Goal: Task Accomplishment & Management: Use online tool/utility

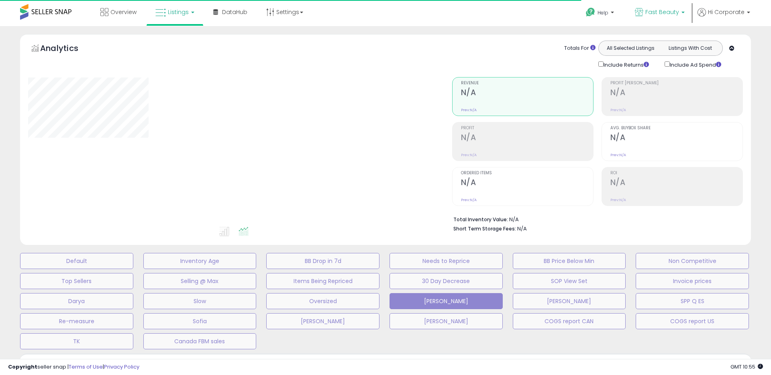
type input "**********"
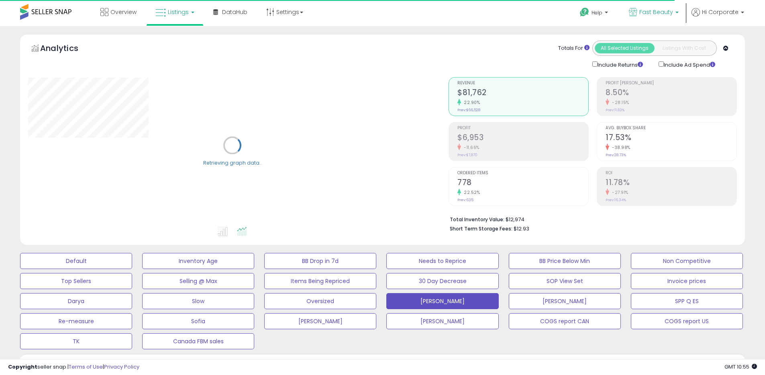
click at [658, 15] on span "Fast Beauty" at bounding box center [656, 12] width 34 height 8
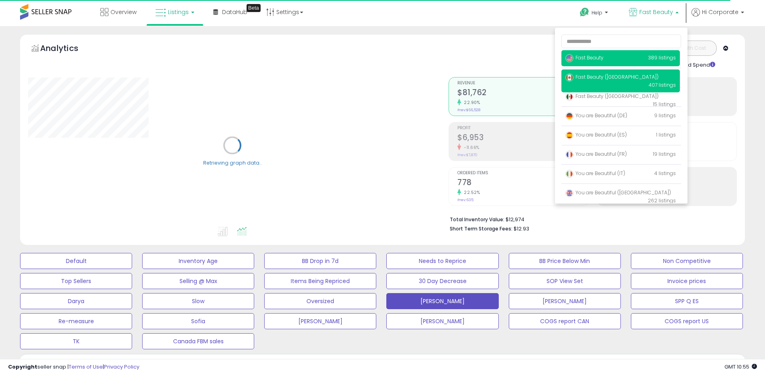
click at [600, 80] on span "Fast Beauty ([GEOGRAPHIC_DATA])" at bounding box center [611, 76] width 93 height 7
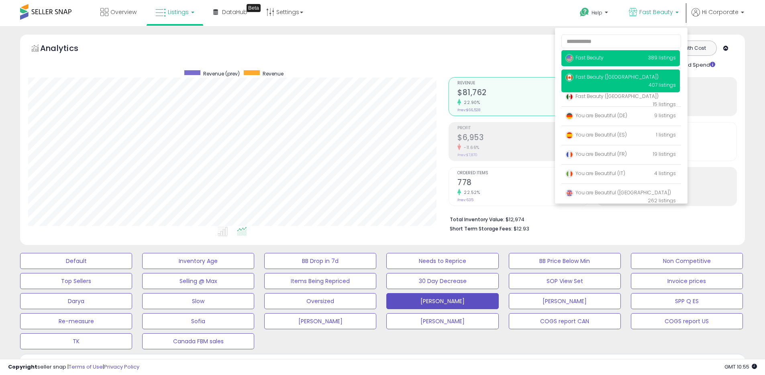
scroll to position [165, 420]
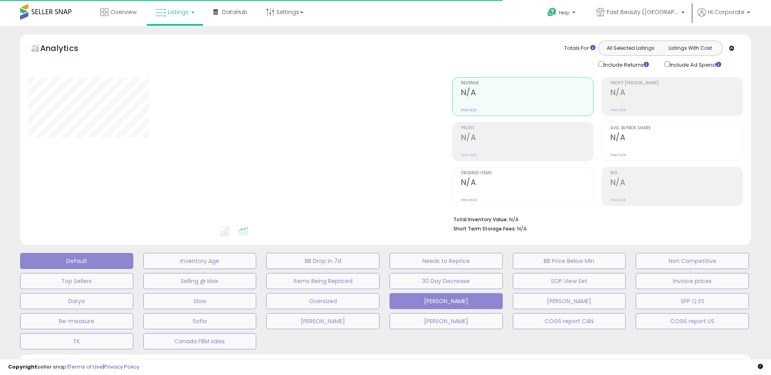
type input "**********"
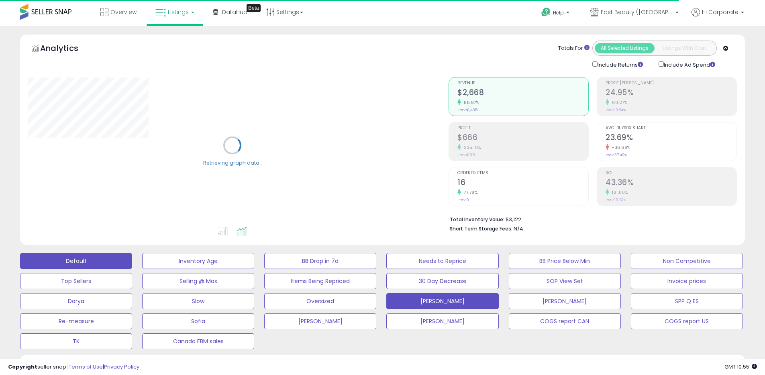
click at [101, 259] on button "Default" at bounding box center [76, 261] width 112 height 16
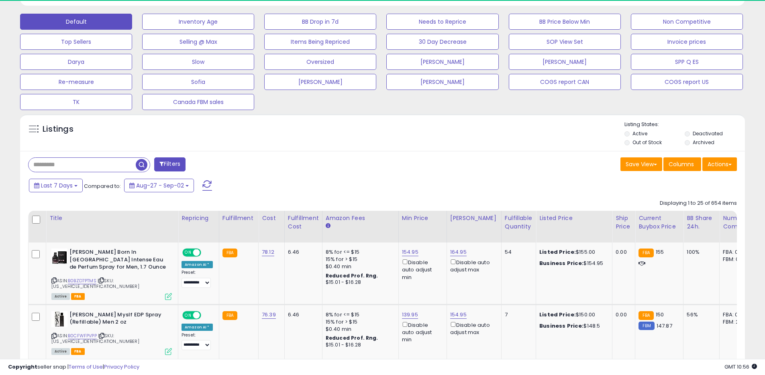
scroll to position [165, 420]
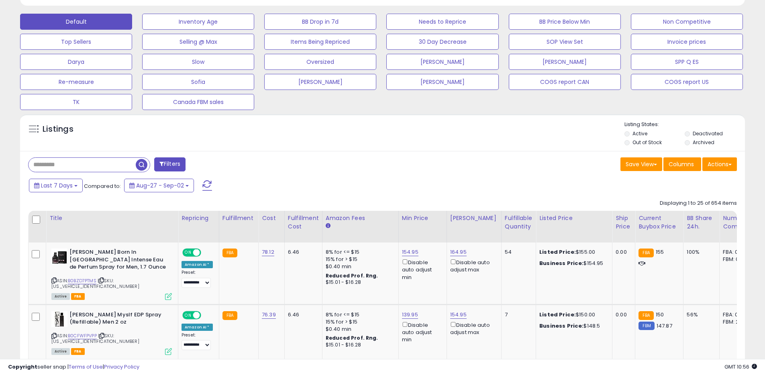
click at [703, 143] on label "Archived" at bounding box center [703, 142] width 22 height 7
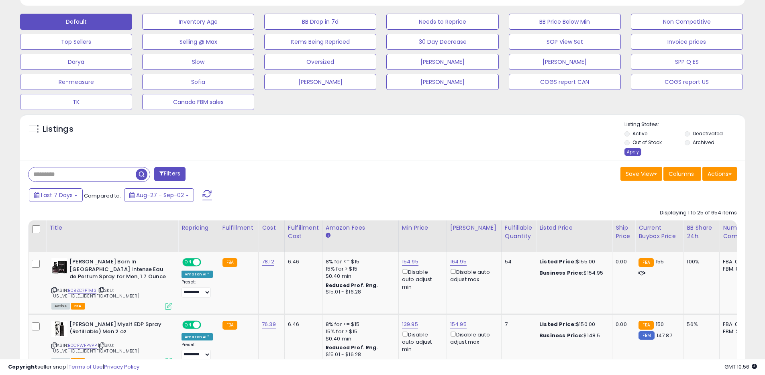
click at [637, 152] on div "Apply" at bounding box center [632, 152] width 17 height 8
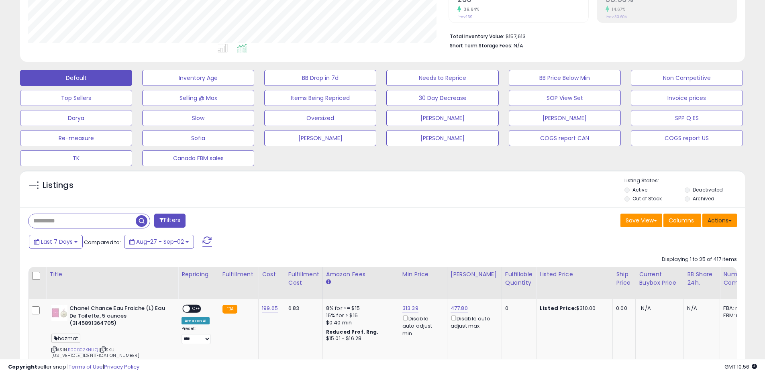
click at [721, 219] on button "Actions" at bounding box center [719, 221] width 35 height 14
click at [676, 272] on link "Export All Columns" at bounding box center [687, 271] width 88 height 12
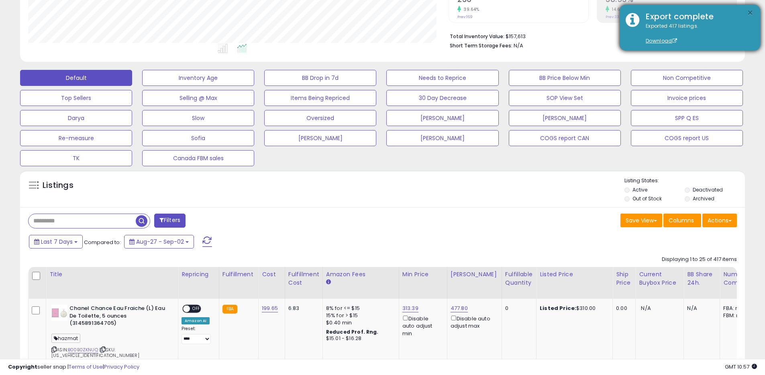
click at [748, 14] on button "×" at bounding box center [750, 13] width 6 height 10
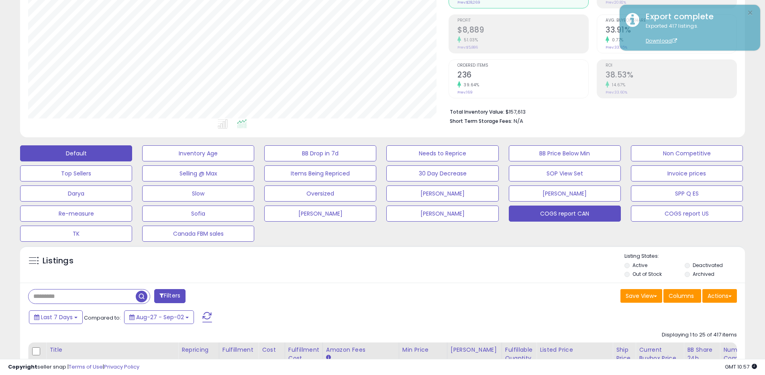
scroll to position [0, 0]
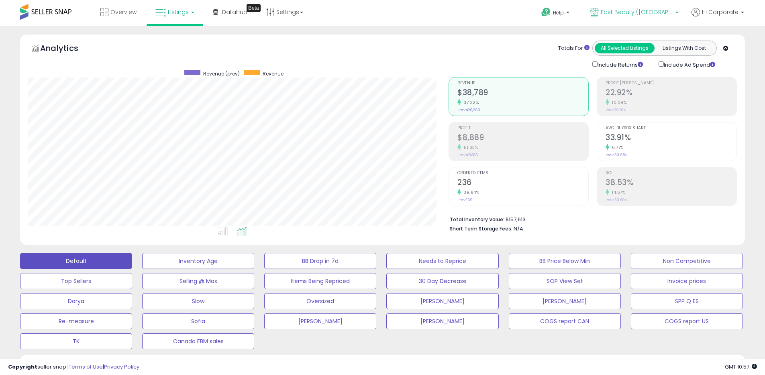
click at [611, 14] on p "Fast Beauty ([GEOGRAPHIC_DATA])" at bounding box center [634, 13] width 88 height 10
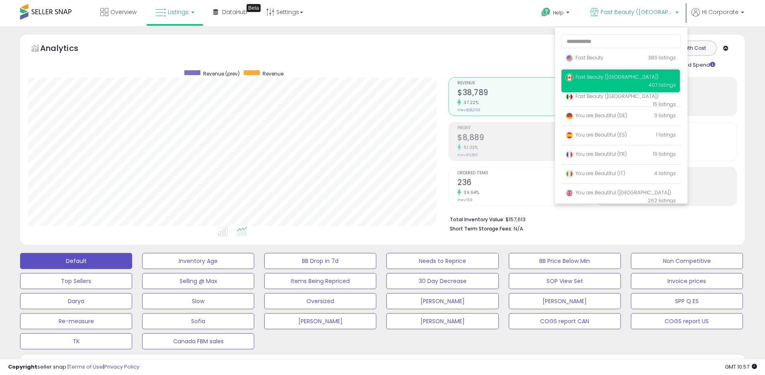
click at [516, 42] on div "Totals For All Selected Listings Listings With Cost Include Returns Include Ad …" at bounding box center [589, 55] width 282 height 29
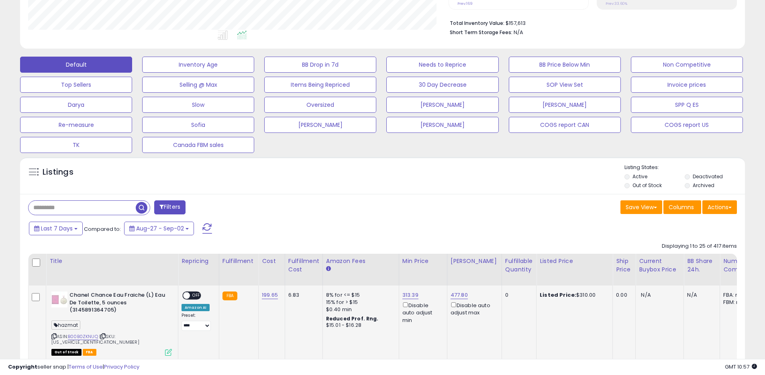
scroll to position [251, 0]
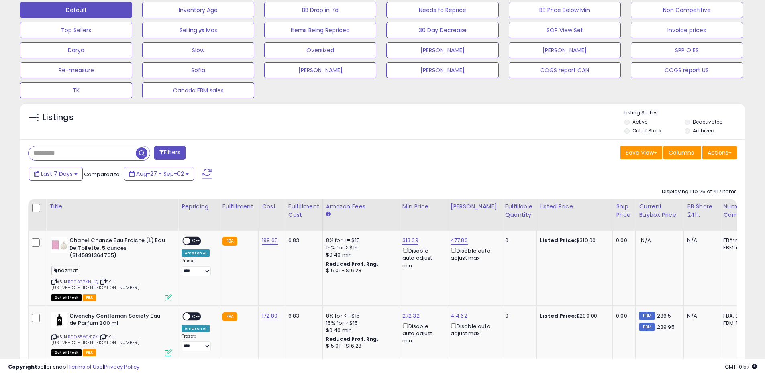
click at [700, 118] on div "Listing States: Active Deactivated Out of Stock Archived" at bounding box center [684, 122] width 120 height 27
click at [700, 121] on label "Deactivated" at bounding box center [707, 121] width 30 height 7
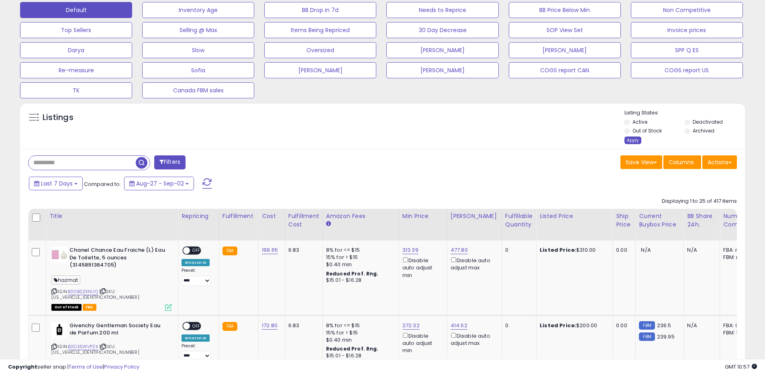
click at [636, 140] on div "Apply" at bounding box center [632, 140] width 17 height 8
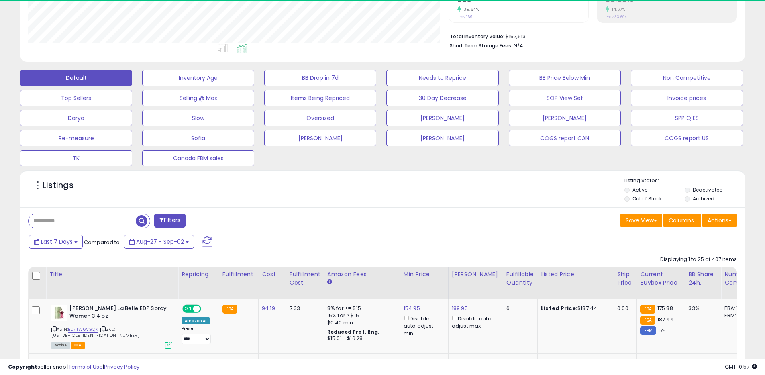
scroll to position [401262, 401006]
click at [65, 244] on span "Last 7 Days" at bounding box center [57, 242] width 32 height 8
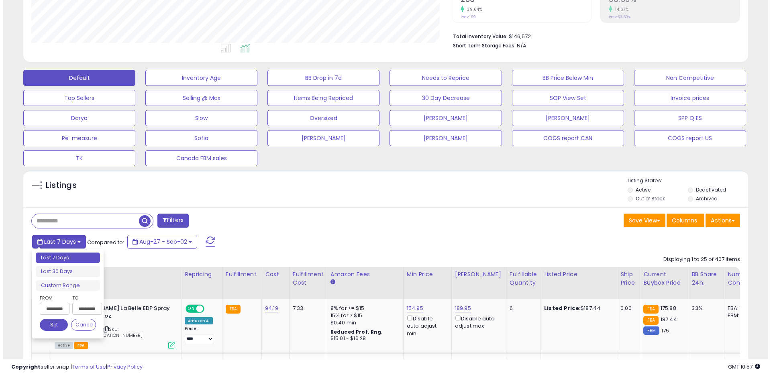
scroll to position [165, 420]
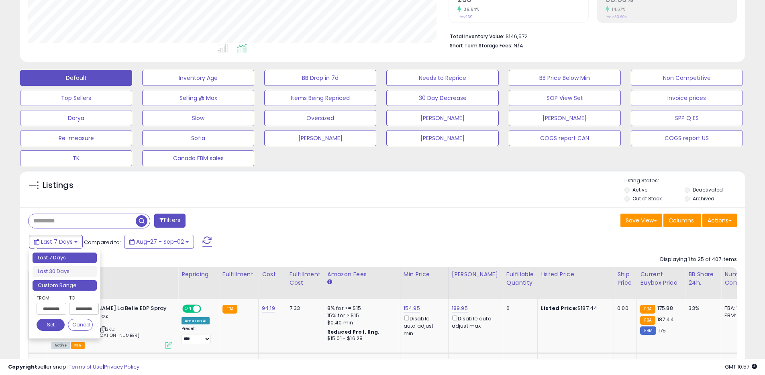
click at [62, 281] on li "Custom Range" at bounding box center [65, 285] width 64 height 11
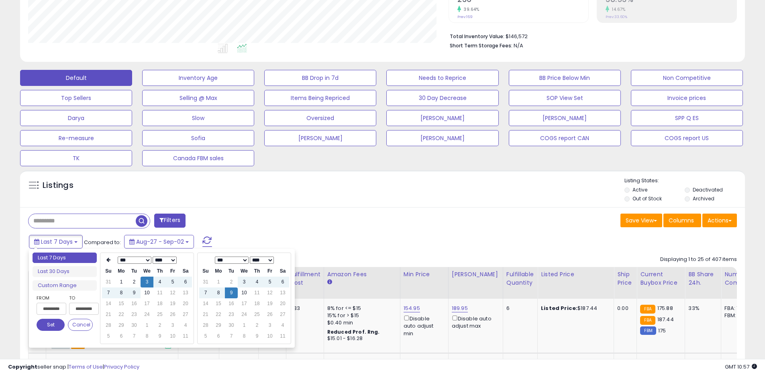
click at [161, 259] on select "**** **** **** **** **** **** **** **** **** **** **** **** **** **** **** ****…" at bounding box center [165, 260] width 24 height 7
click at [118, 305] on td "9" at bounding box center [121, 303] width 13 height 11
type input "**********"
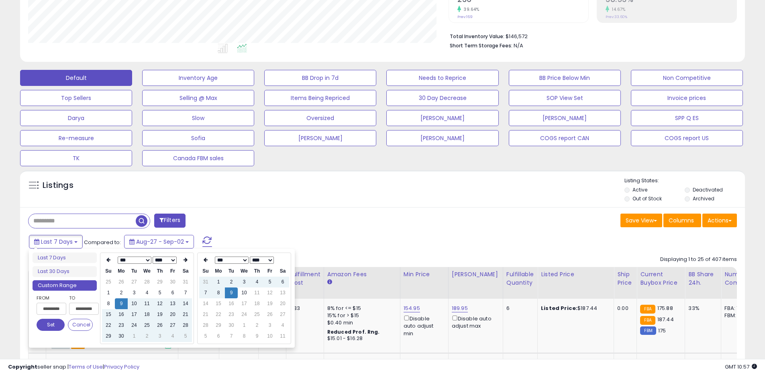
click at [54, 322] on button "Set" at bounding box center [51, 325] width 28 height 12
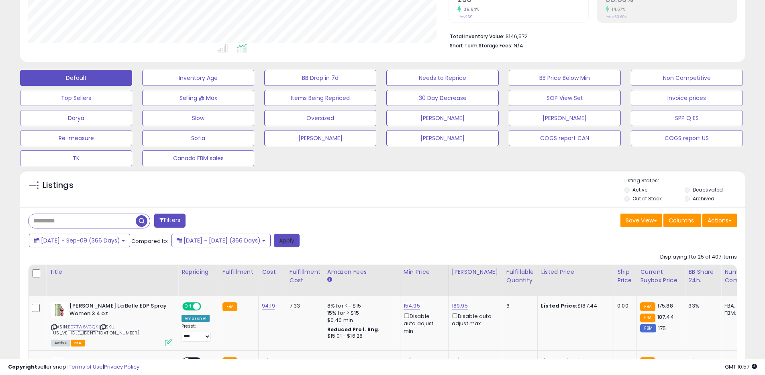
click at [299, 237] on button "Apply" at bounding box center [287, 241] width 26 height 14
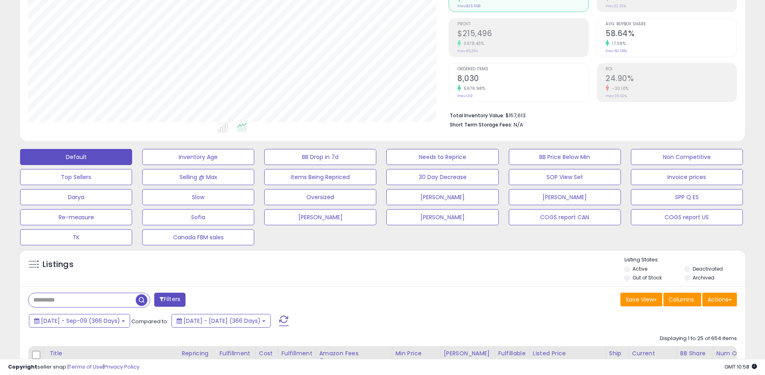
scroll to position [0, 0]
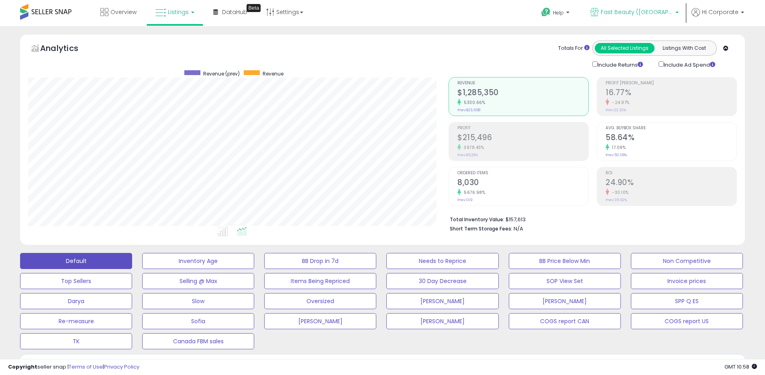
click at [649, 9] on span "Fast Beauty ([GEOGRAPHIC_DATA])" at bounding box center [637, 12] width 72 height 8
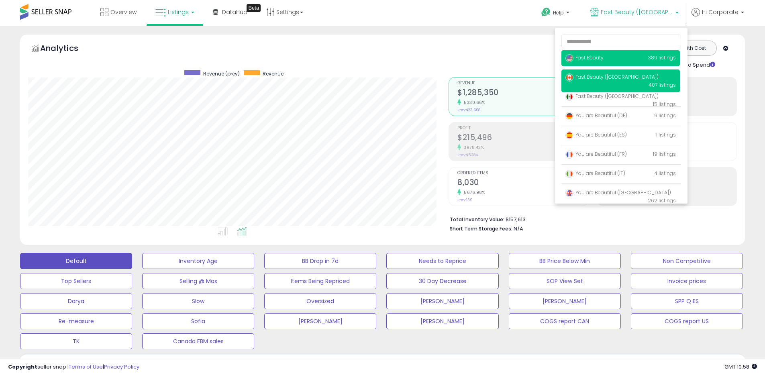
click at [581, 59] on span "Fast Beauty" at bounding box center [584, 57] width 38 height 7
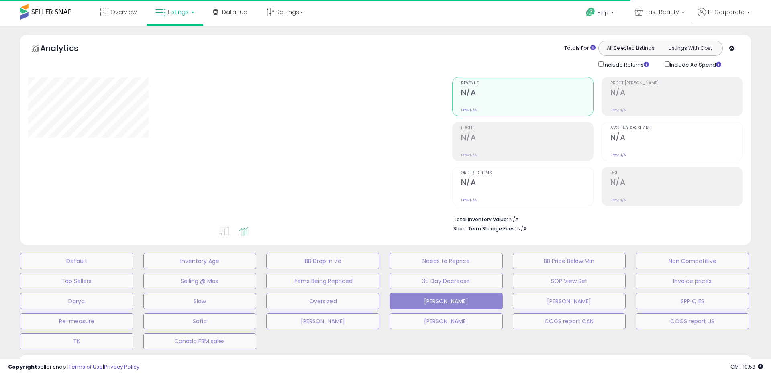
type input "**********"
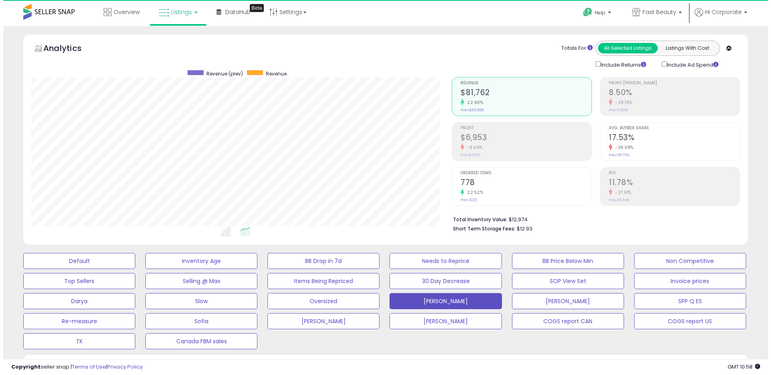
scroll to position [165, 420]
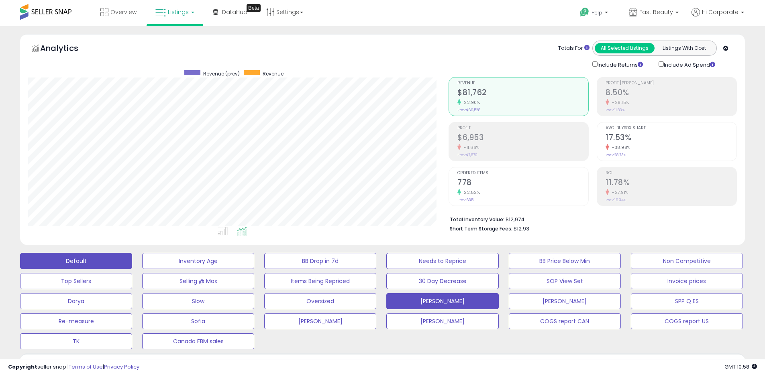
click at [96, 261] on button "Default" at bounding box center [76, 261] width 112 height 16
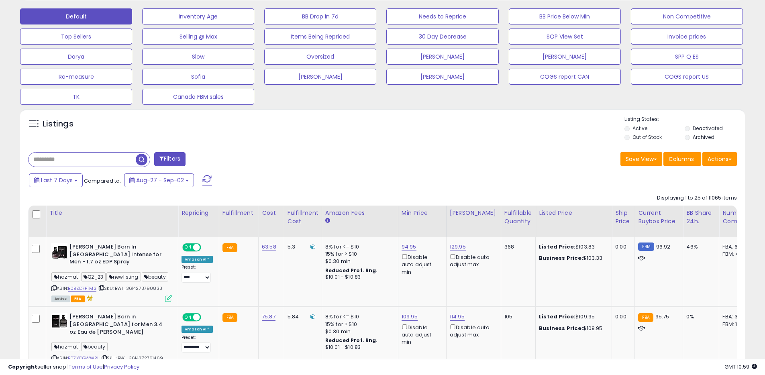
click at [699, 136] on label "Archived" at bounding box center [703, 137] width 22 height 7
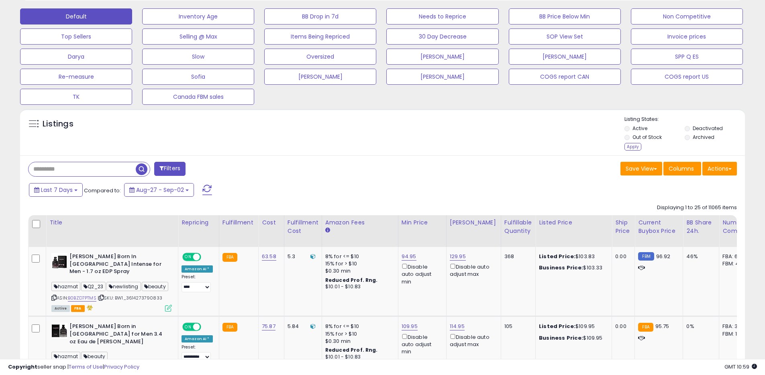
click at [699, 128] on label "Deactivated" at bounding box center [707, 128] width 30 height 7
click at [633, 148] on div "Apply" at bounding box center [632, 147] width 17 height 8
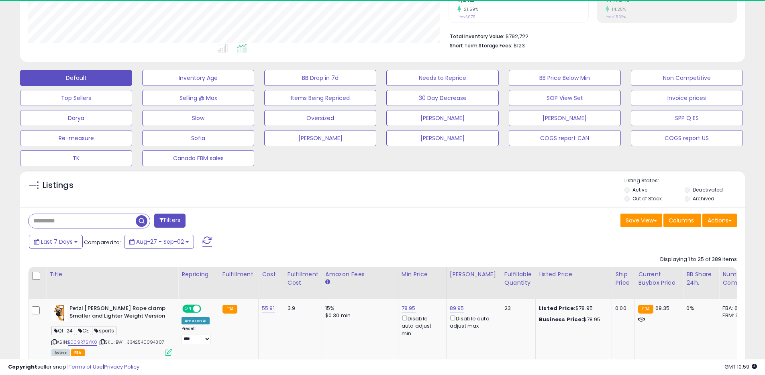
scroll to position [401262, 401006]
click at [70, 247] on button "Last 7 Days" at bounding box center [56, 242] width 54 height 14
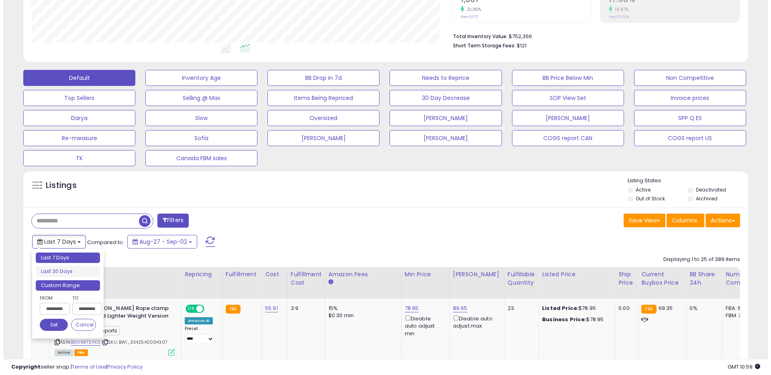
scroll to position [165, 420]
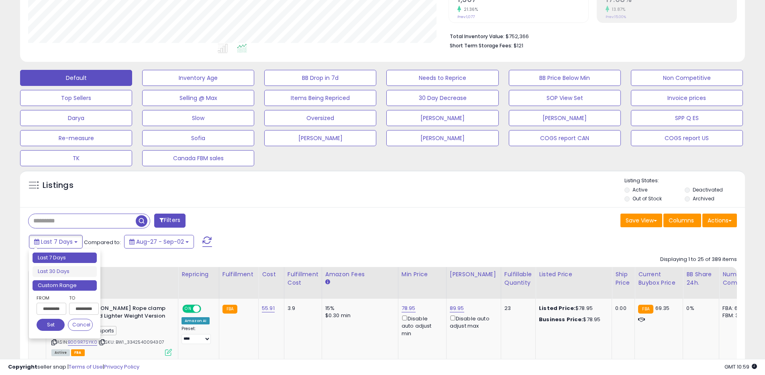
click at [54, 284] on li "Custom Range" at bounding box center [65, 285] width 64 height 11
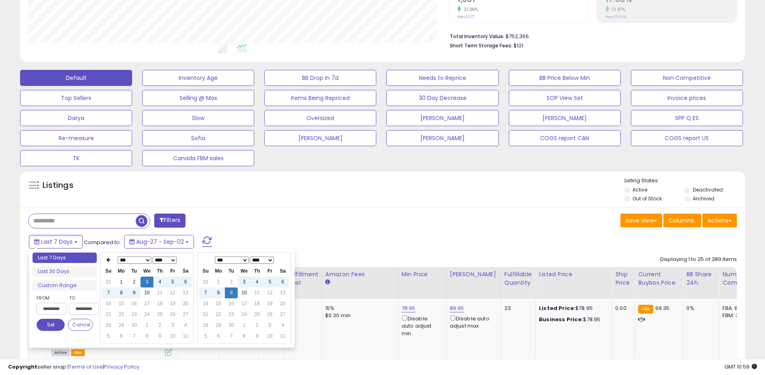
click at [154, 263] on select "**** **** **** **** **** **** **** **** **** **** **** **** **** **** **** ****…" at bounding box center [165, 260] width 24 height 7
click at [120, 305] on td "9" at bounding box center [121, 303] width 13 height 11
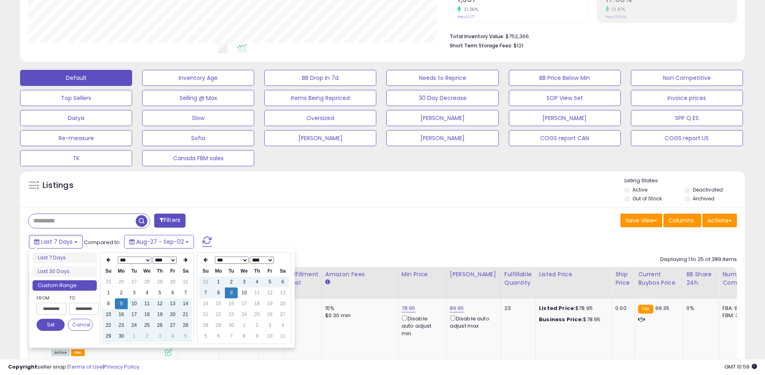
type input "**********"
click at [58, 320] on button "Set" at bounding box center [51, 325] width 28 height 12
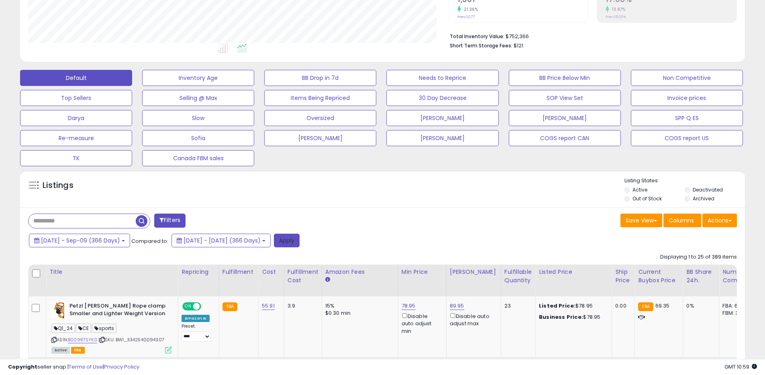
click at [299, 238] on button "Apply" at bounding box center [287, 241] width 26 height 14
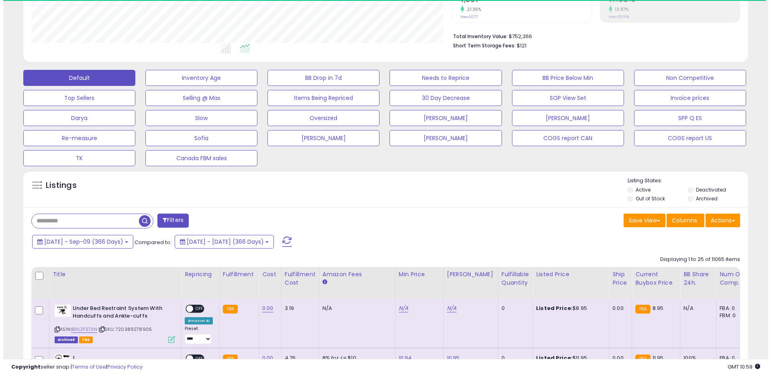
scroll to position [401262, 401006]
drag, startPoint x: 717, startPoint y: 224, endPoint x: 513, endPoint y: 224, distance: 204.3
click at [513, 225] on div "Save View Save As New View Columns Actions Import" at bounding box center [563, 222] width 360 height 16
drag, startPoint x: 695, startPoint y: 191, endPoint x: 696, endPoint y: 196, distance: 5.0
click at [695, 191] on label "Deactivated" at bounding box center [707, 189] width 30 height 7
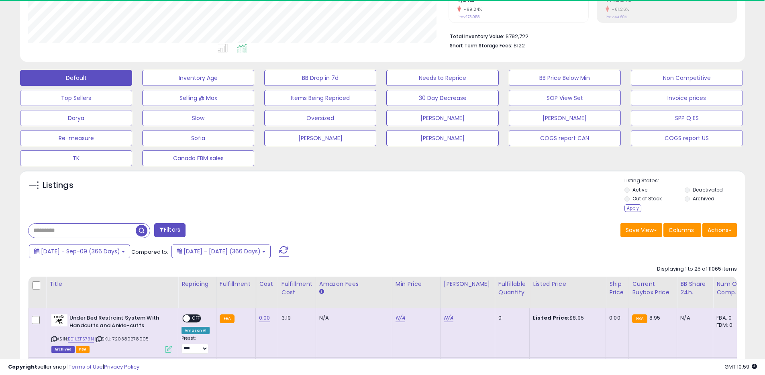
click at [696, 201] on label "Archived" at bounding box center [703, 198] width 22 height 7
click at [633, 205] on div "Apply" at bounding box center [632, 208] width 17 height 8
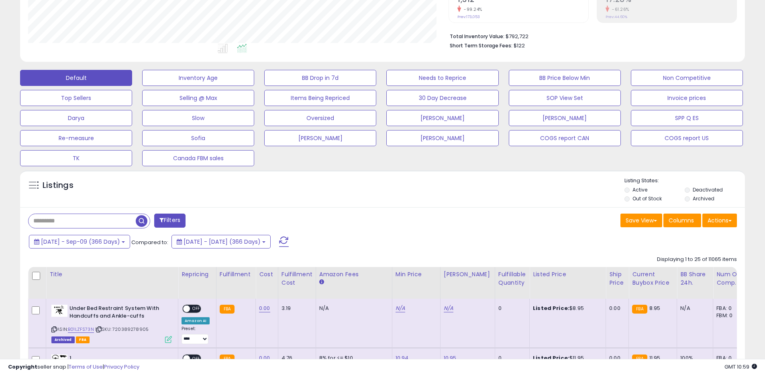
click at [140, 218] on span "button" at bounding box center [142, 221] width 12 height 12
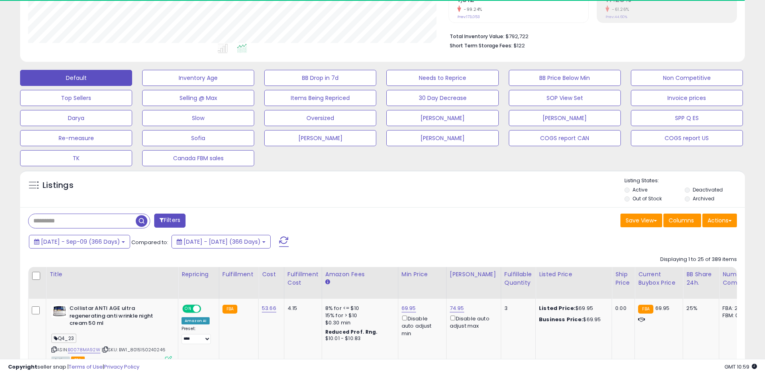
scroll to position [165, 420]
click at [723, 217] on button "Actions" at bounding box center [719, 221] width 35 height 14
click at [684, 268] on link "Export All Columns" at bounding box center [687, 271] width 88 height 12
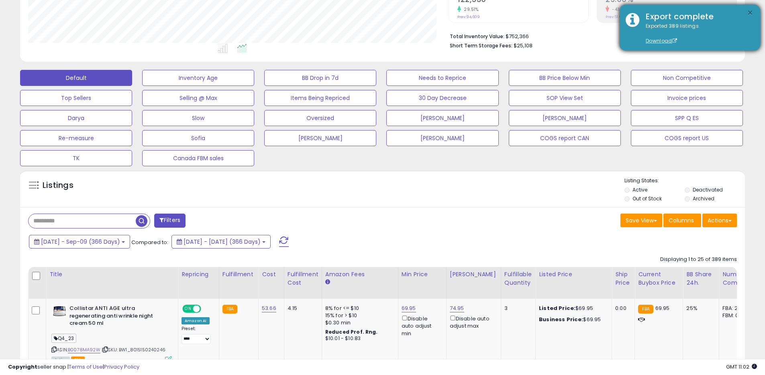
click at [748, 16] on button "×" at bounding box center [750, 13] width 6 height 10
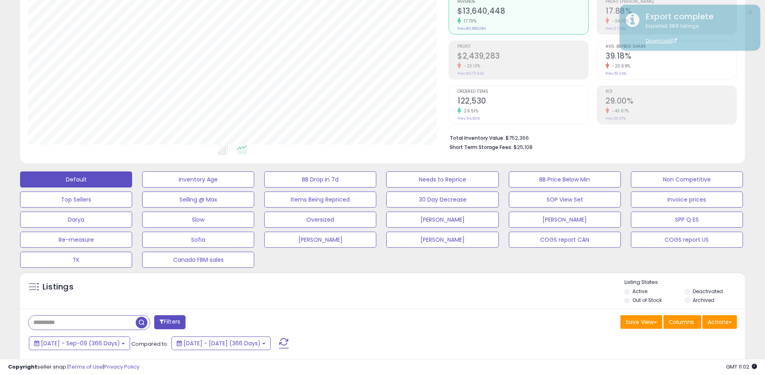
scroll to position [0, 0]
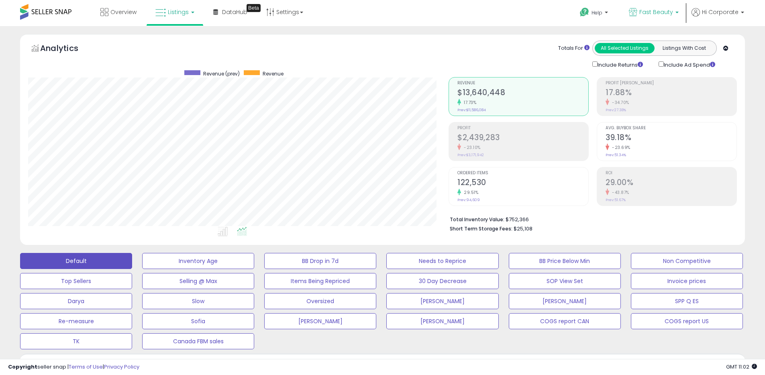
click at [652, 5] on link "Fast Beauty" at bounding box center [654, 13] width 62 height 26
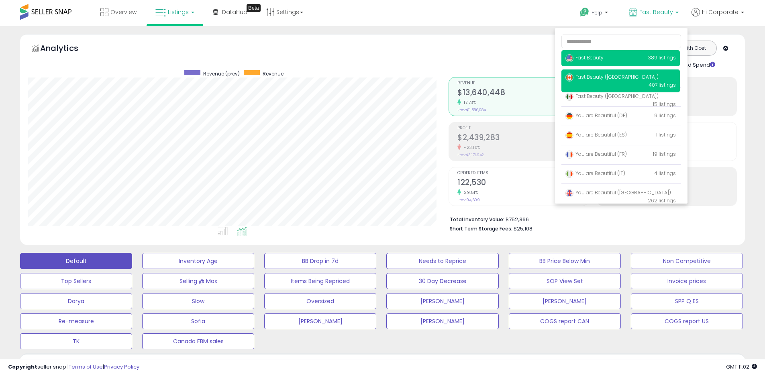
click at [604, 77] on span "Fast Beauty ([GEOGRAPHIC_DATA])" at bounding box center [611, 76] width 93 height 7
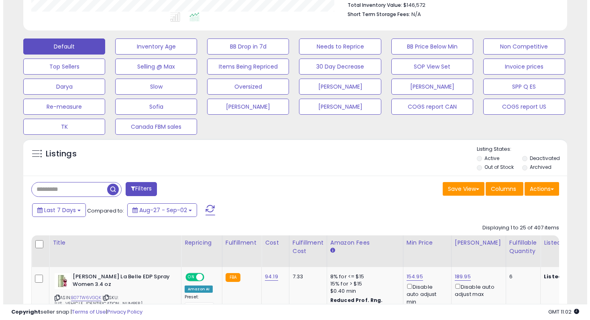
scroll to position [223, 0]
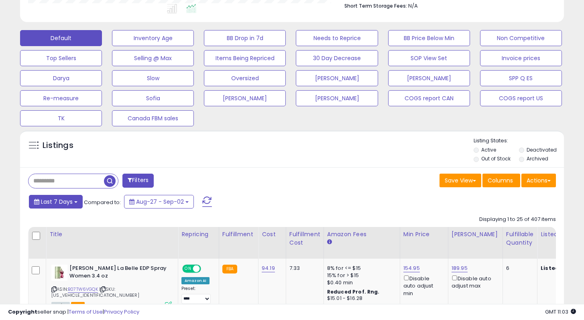
click at [67, 198] on span "Last 7 Days" at bounding box center [57, 202] width 32 height 8
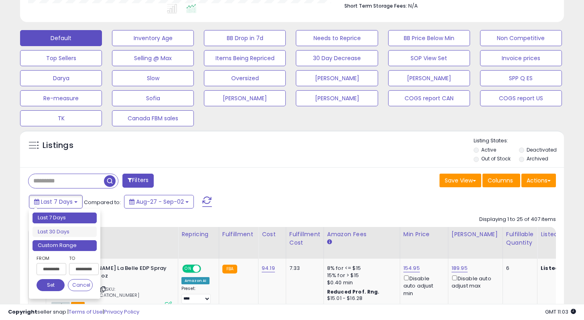
click at [73, 246] on li "Custom Range" at bounding box center [65, 245] width 64 height 11
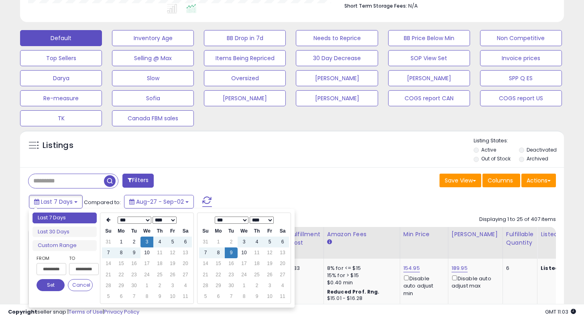
click at [161, 220] on select "**** **** **** **** **** **** **** **** **** **** **** **** **** **** **** ****…" at bounding box center [165, 220] width 24 height 7
click at [122, 265] on td "9" at bounding box center [121, 264] width 13 height 11
type input "**********"
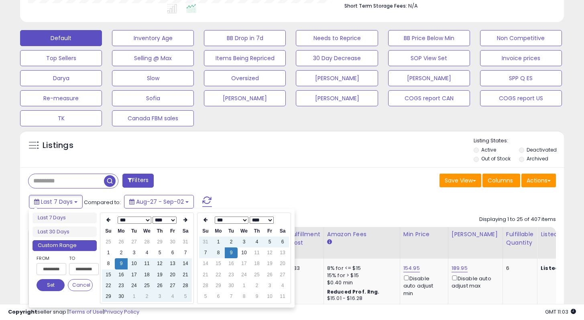
click at [43, 286] on button "Set" at bounding box center [51, 285] width 28 height 12
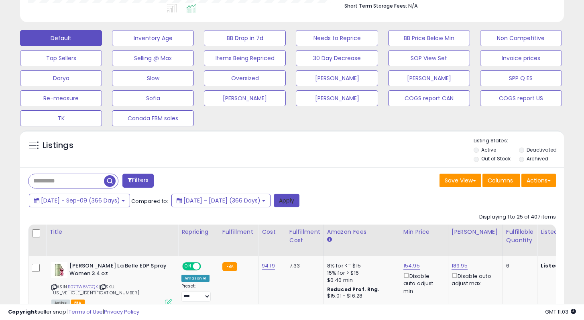
click at [299, 198] on button "Apply" at bounding box center [287, 201] width 26 height 14
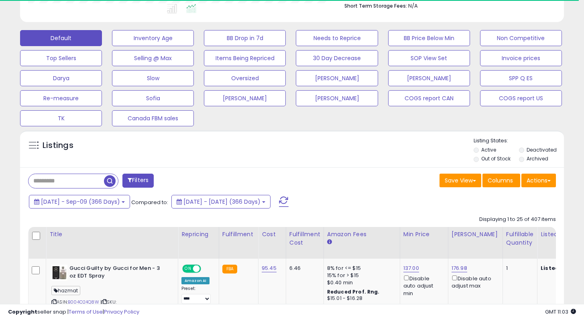
scroll to position [401262, 401111]
click at [533, 183] on button "Actions" at bounding box center [538, 181] width 35 height 14
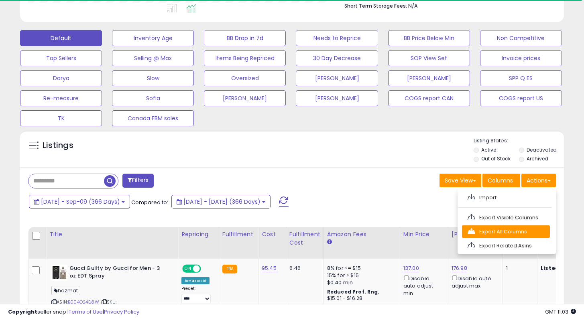
click at [501, 229] on link "Export All Columns" at bounding box center [506, 232] width 88 height 12
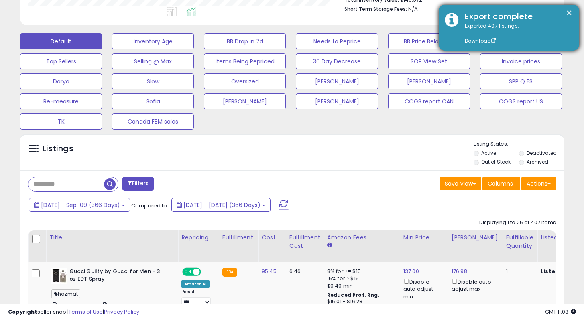
scroll to position [52, 0]
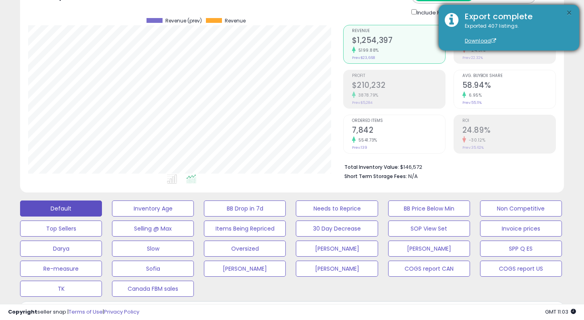
click at [572, 16] on button "×" at bounding box center [569, 13] width 6 height 10
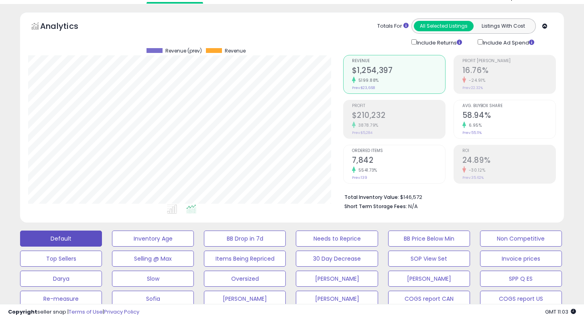
scroll to position [0, 0]
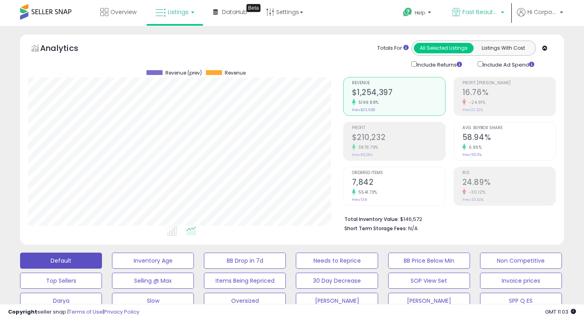
click at [486, 13] on span "Fast Beauty ([GEOGRAPHIC_DATA])" at bounding box center [480, 12] width 36 height 8
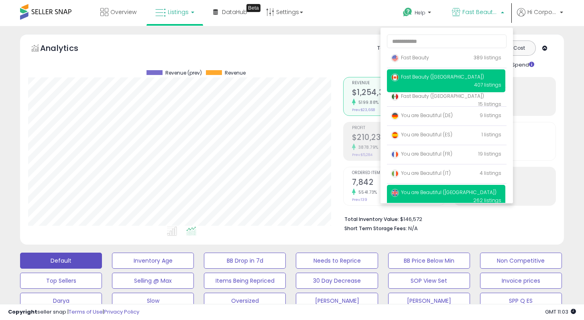
click at [428, 191] on span "You are Beautiful ([GEOGRAPHIC_DATA])" at bounding box center [444, 192] width 106 height 7
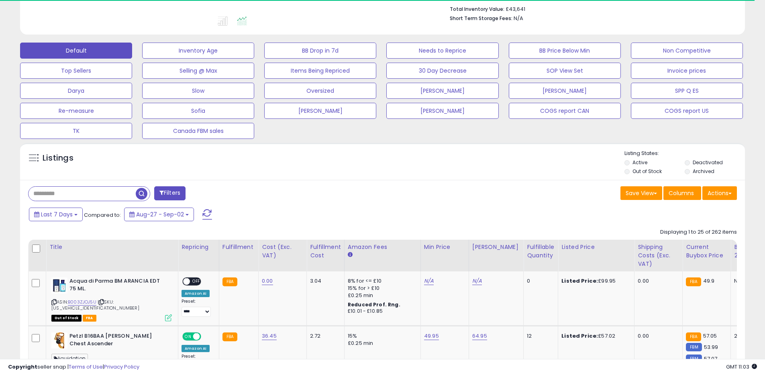
scroll to position [228, 0]
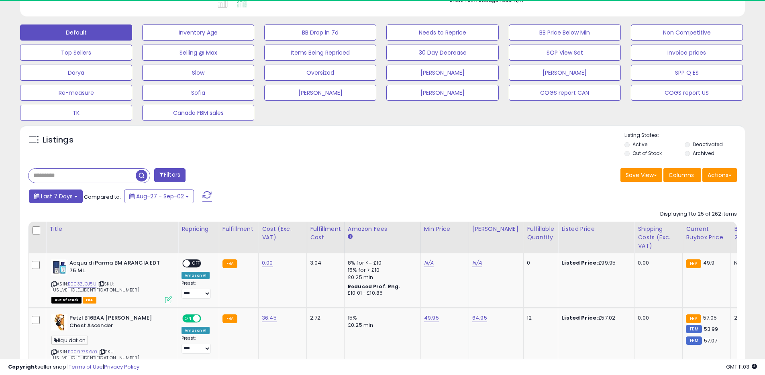
click at [59, 199] on span "Last 7 Days" at bounding box center [57, 196] width 32 height 8
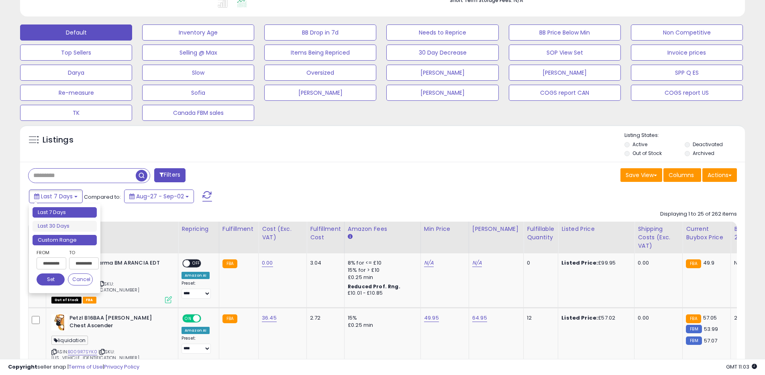
click at [49, 239] on li "Custom Range" at bounding box center [65, 240] width 64 height 11
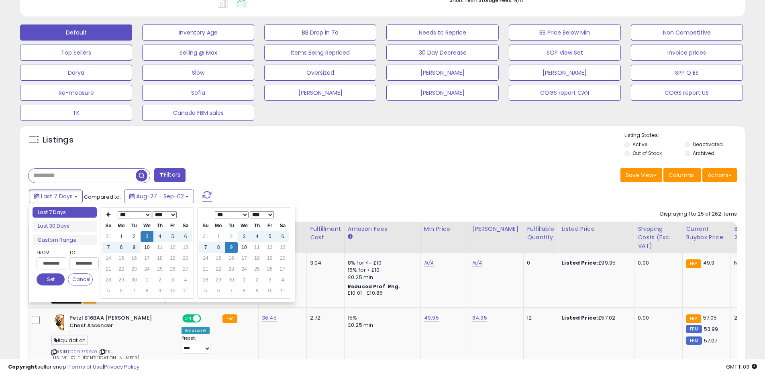
click at [162, 216] on select "**** **** **** **** **** **** **** **** **** **** **** **** **** **** **** ****…" at bounding box center [165, 214] width 24 height 7
click at [122, 261] on td "9" at bounding box center [121, 258] width 13 height 11
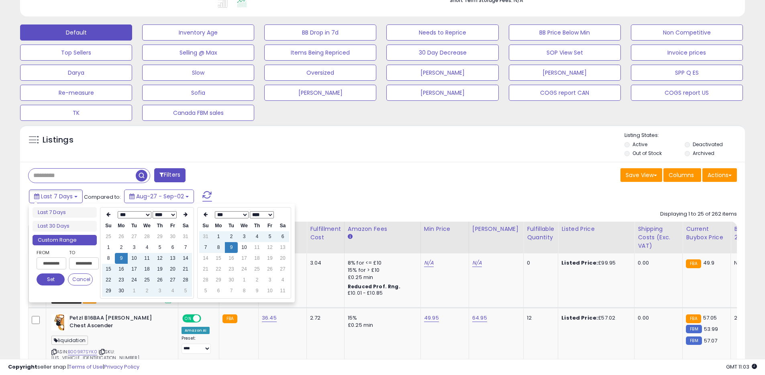
type input "**********"
click at [53, 278] on button "Set" at bounding box center [51, 279] width 28 height 12
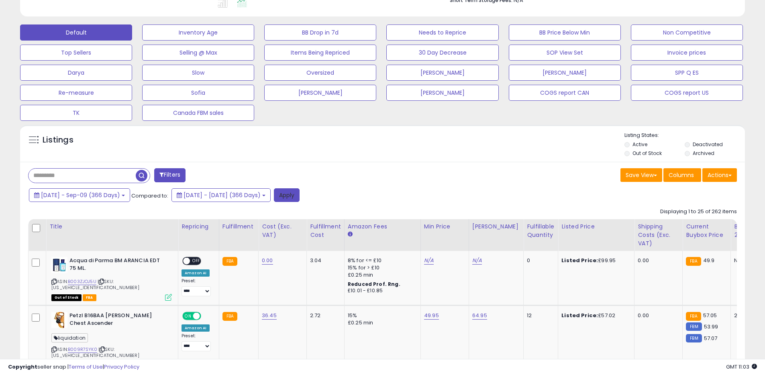
click at [299, 193] on button "Apply" at bounding box center [287, 195] width 26 height 14
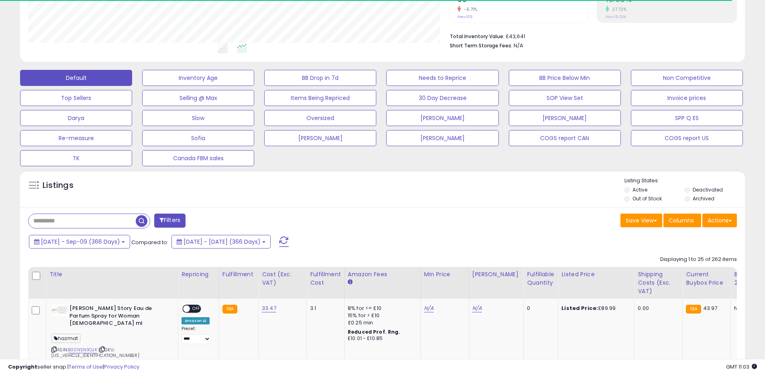
scroll to position [401262, 401006]
click at [584, 222] on button "Actions" at bounding box center [719, 221] width 35 height 14
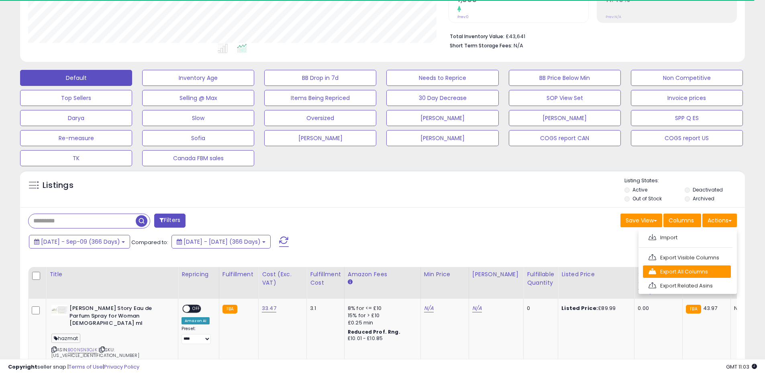
click at [584, 267] on link "Export All Columns" at bounding box center [687, 271] width 88 height 12
